Goal: Navigation & Orientation: Find specific page/section

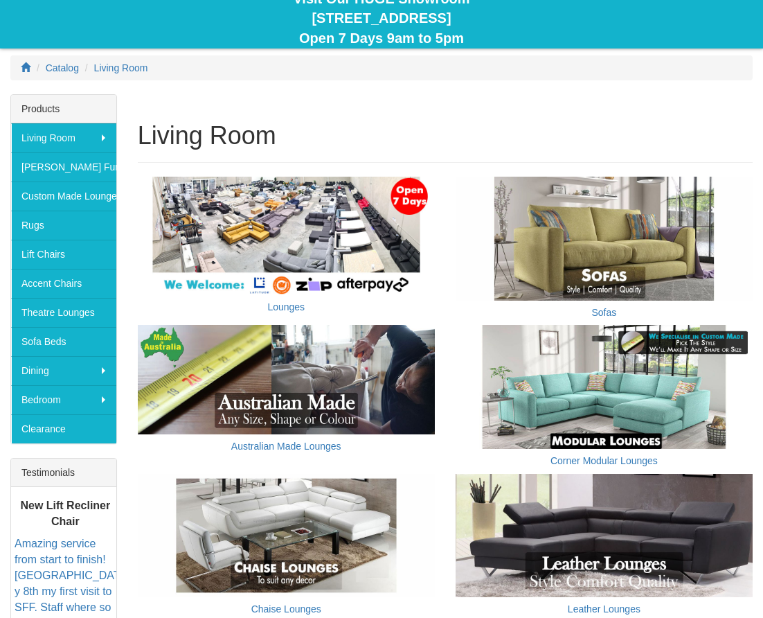
scroll to position [147, 0]
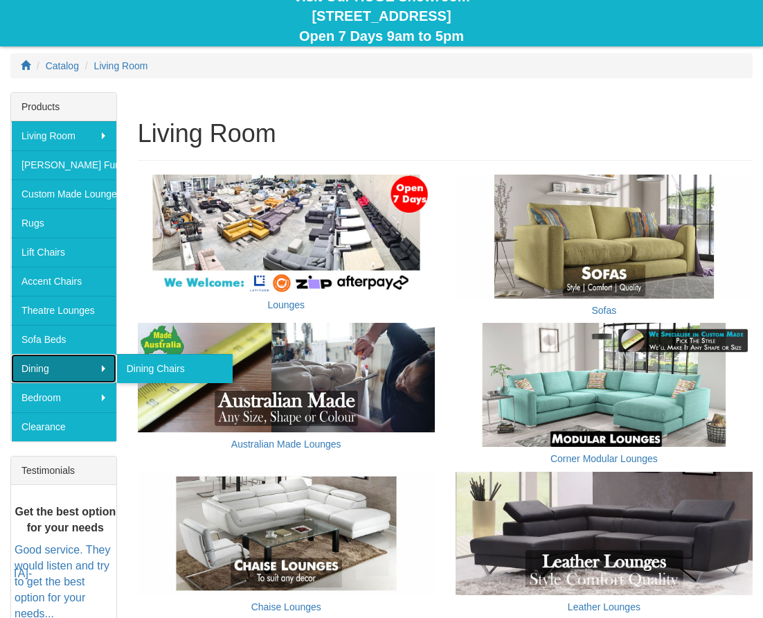
click at [71, 371] on link "Dining" at bounding box center [63, 368] width 105 height 29
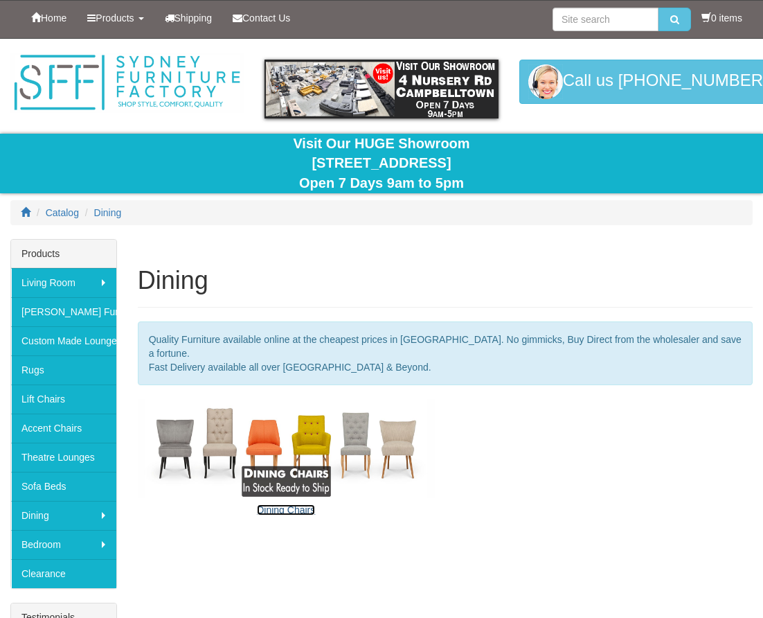
click at [299, 504] on link "Dining Chairs" at bounding box center [286, 509] width 58 height 11
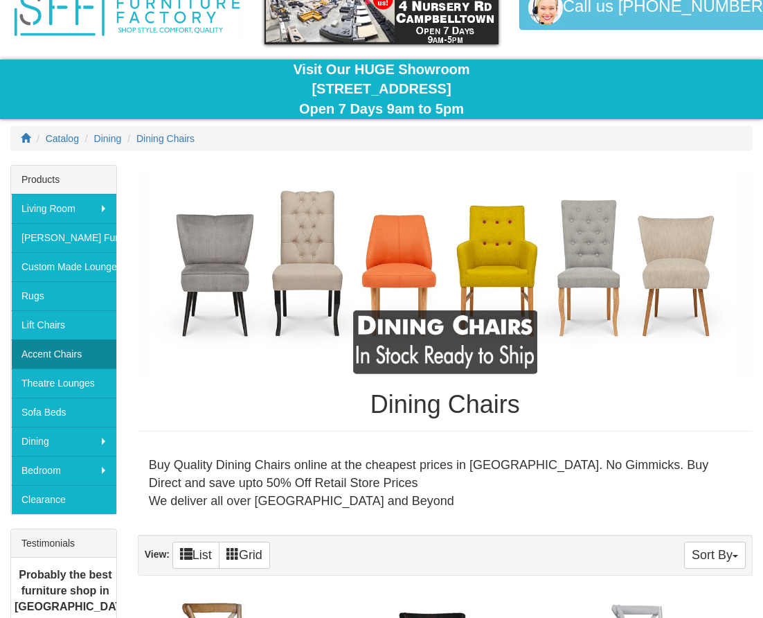
scroll to position [73, 0]
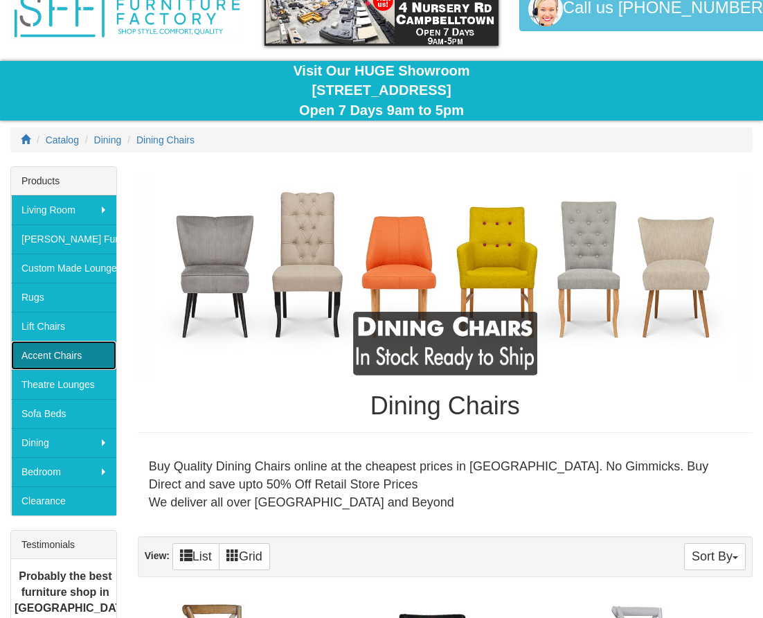
click at [74, 357] on link "Accent Chairs" at bounding box center [63, 355] width 105 height 29
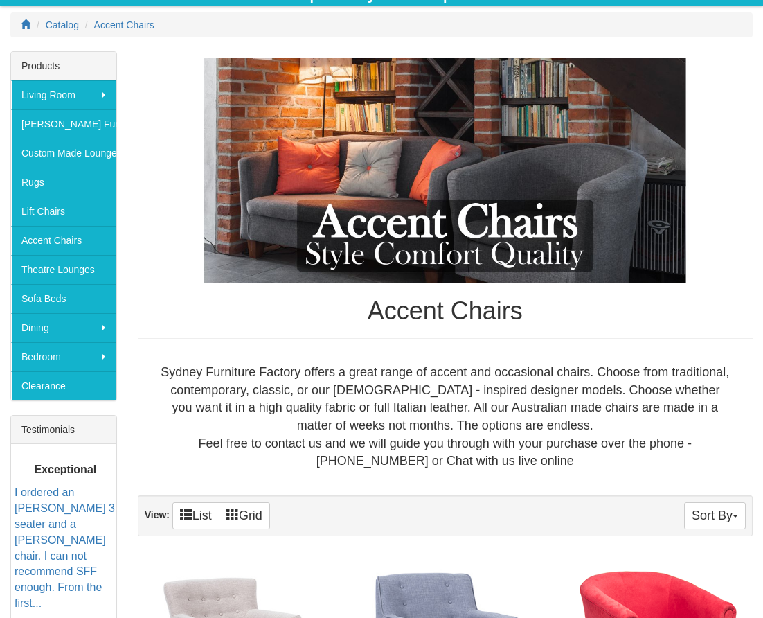
scroll to position [188, 0]
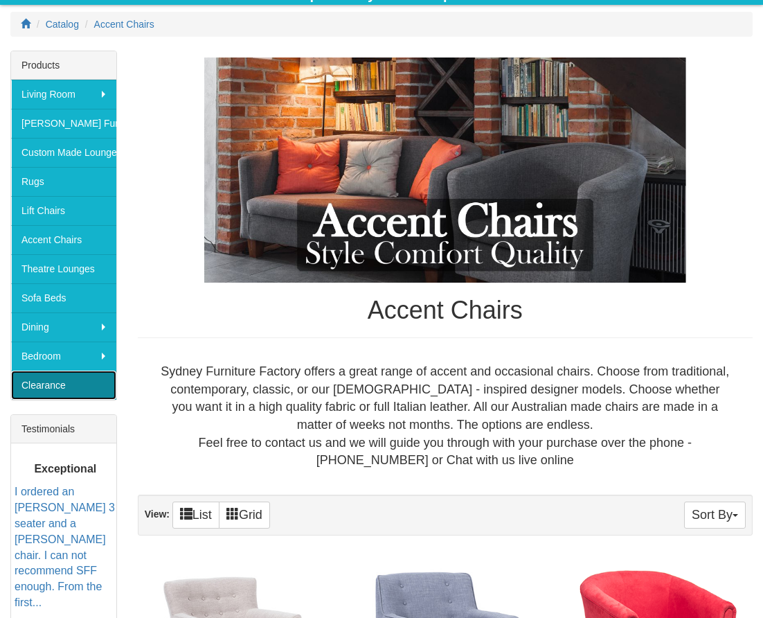
click at [51, 392] on link "Clearance" at bounding box center [63, 384] width 105 height 29
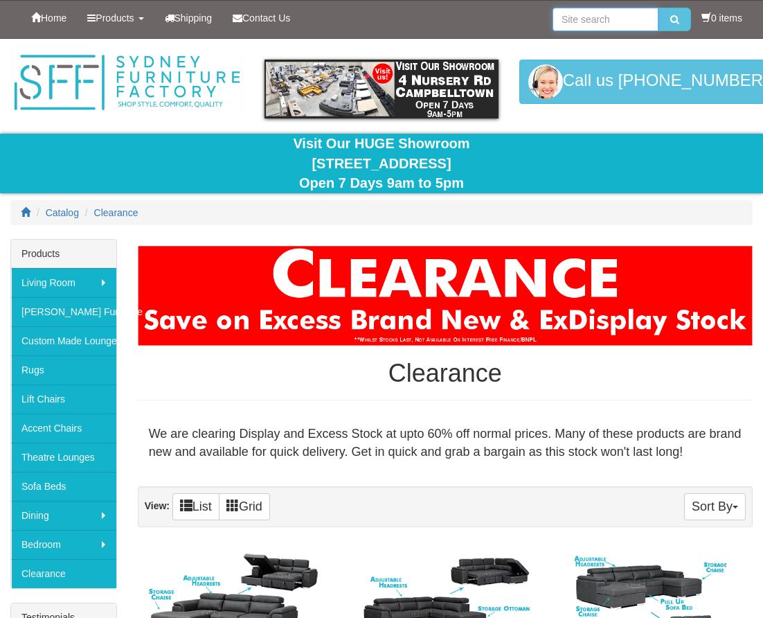
click at [570, 14] on input "search" at bounding box center [606, 20] width 106 height 24
